Goal: Use online tool/utility: Use online tool/utility

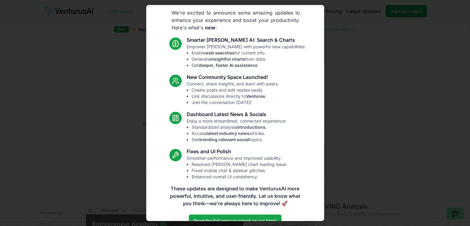
scroll to position [32, 0]
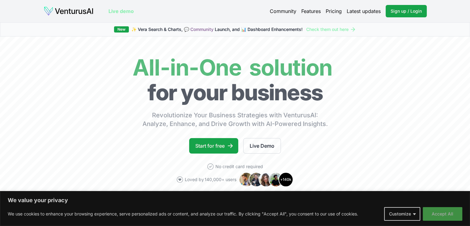
click at [439, 211] on button "Accept All" at bounding box center [443, 214] width 40 height 14
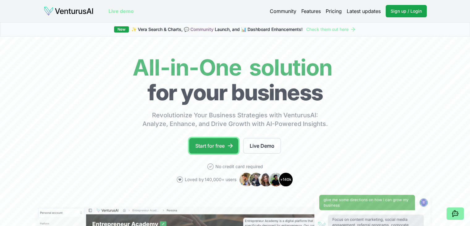
click at [213, 148] on link "Start for free" at bounding box center [213, 145] width 49 height 15
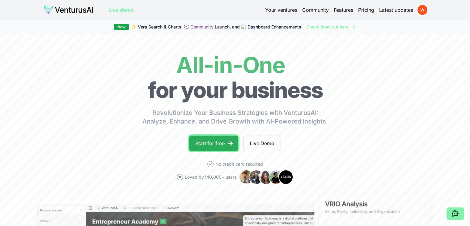
click at [222, 139] on link "Start for free" at bounding box center [213, 142] width 49 height 15
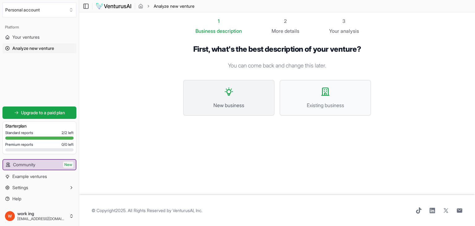
click at [235, 98] on button "New business" at bounding box center [229, 98] width 92 height 36
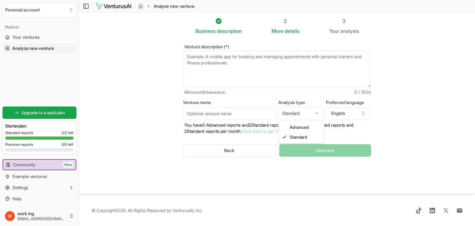
click at [302, 110] on html "We value your privacy We use cookies to enhance your browsing experience, serve…" at bounding box center [237, 113] width 475 height 226
click at [239, 67] on html "We value your privacy We use cookies to enhance your browsing experience, serve…" at bounding box center [237, 113] width 475 height 226
click at [246, 61] on textarea "Venture description (*)" at bounding box center [277, 69] width 188 height 36
type textarea "a"
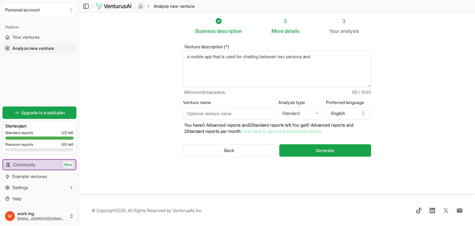
click at [331, 58] on textarea "a mobile app that is used for chatting between two persons and" at bounding box center [277, 69] width 188 height 36
type textarea "a mobile app that is used for chatting between two persons and share there thou…"
drag, startPoint x: 221, startPoint y: 106, endPoint x: 220, endPoint y: 109, distance: 3.3
click at [220, 109] on div "Venture name" at bounding box center [229, 109] width 93 height 19
click at [220, 109] on input "Venture name" at bounding box center [229, 113] width 93 height 12
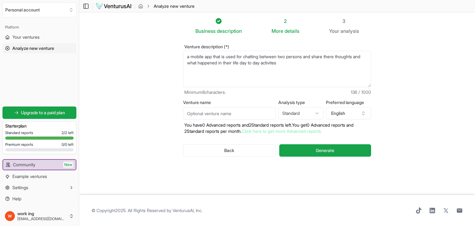
click at [242, 106] on div "Venture name" at bounding box center [229, 109] width 93 height 19
click at [218, 115] on input "Venture name" at bounding box center [229, 113] width 93 height 12
type input "n"
type input "[PERSON_NAME]"
click at [319, 148] on span "Generate" at bounding box center [325, 150] width 19 height 6
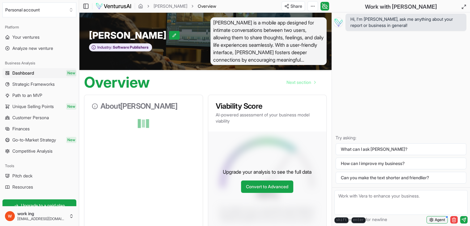
click at [434, 221] on button "Agent" at bounding box center [437, 219] width 21 height 7
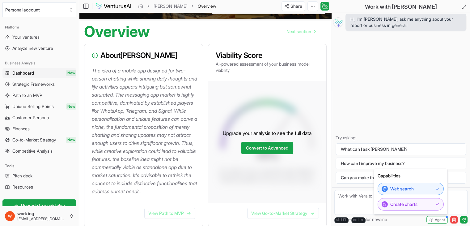
scroll to position [49, 0]
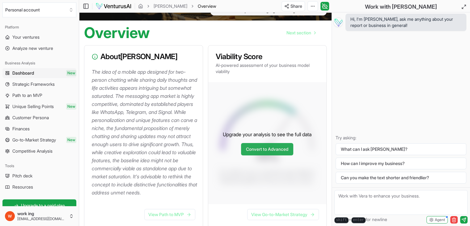
click at [255, 150] on link "Convert to Advanced" at bounding box center [267, 149] width 52 height 12
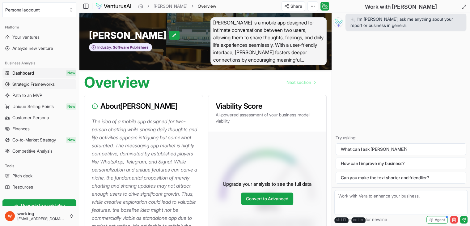
click at [50, 84] on span "Strategic Frameworks" at bounding box center [33, 84] width 42 height 6
